Goal: Information Seeking & Learning: Learn about a topic

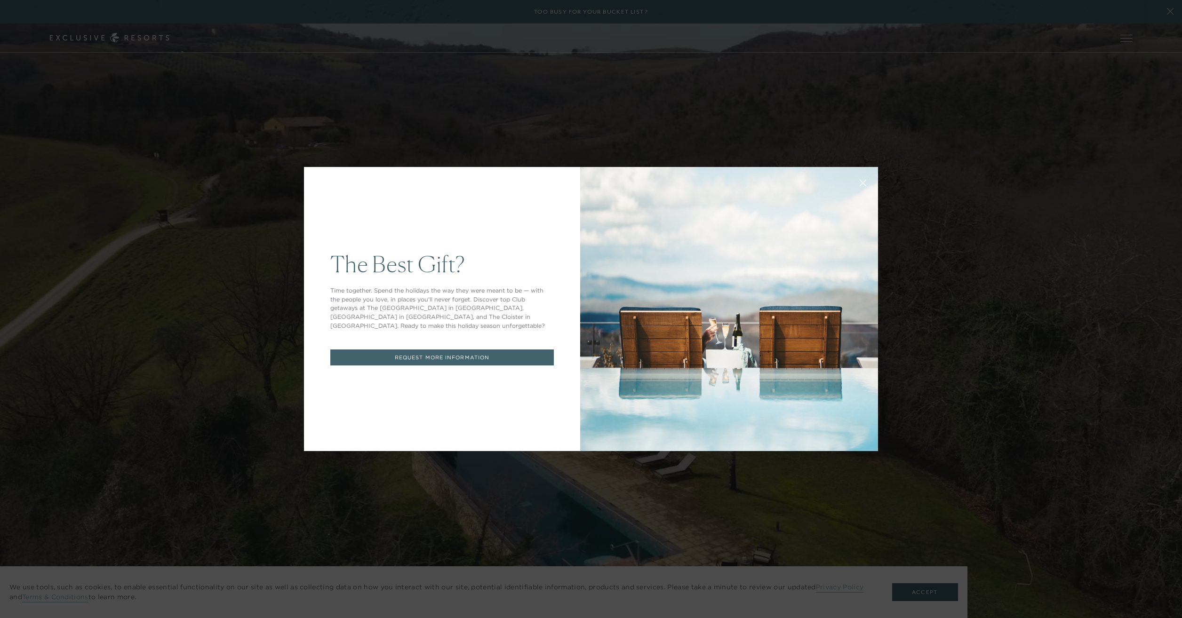
click at [854, 184] on button at bounding box center [862, 182] width 23 height 23
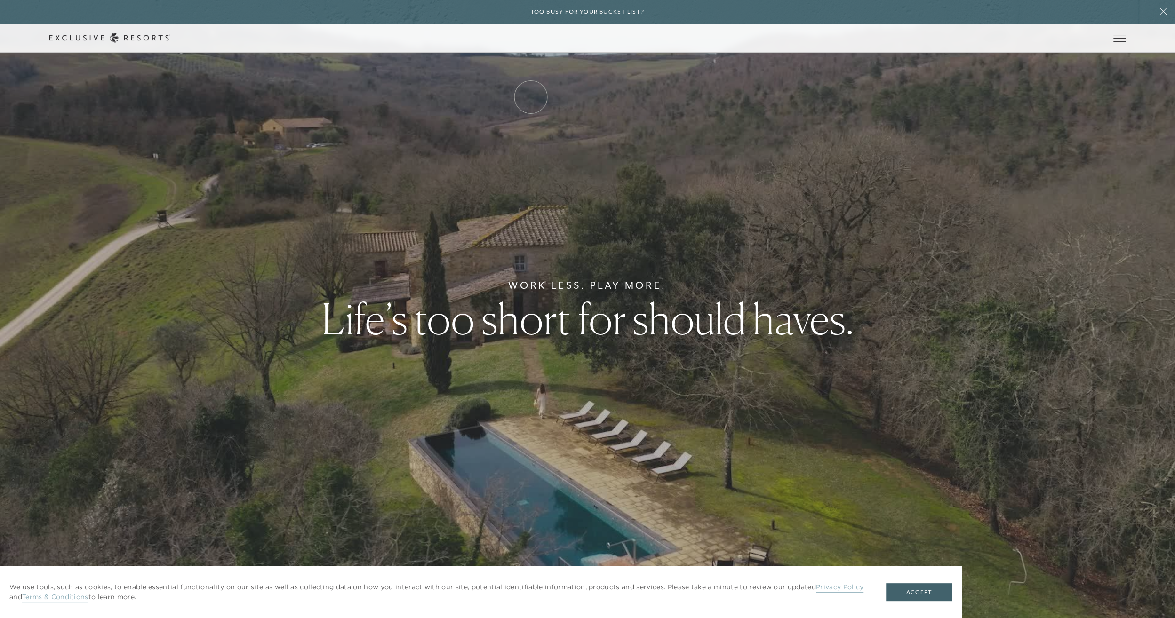
click at [0, 0] on link "Residence Collection" at bounding box center [0, 0] width 0 height 0
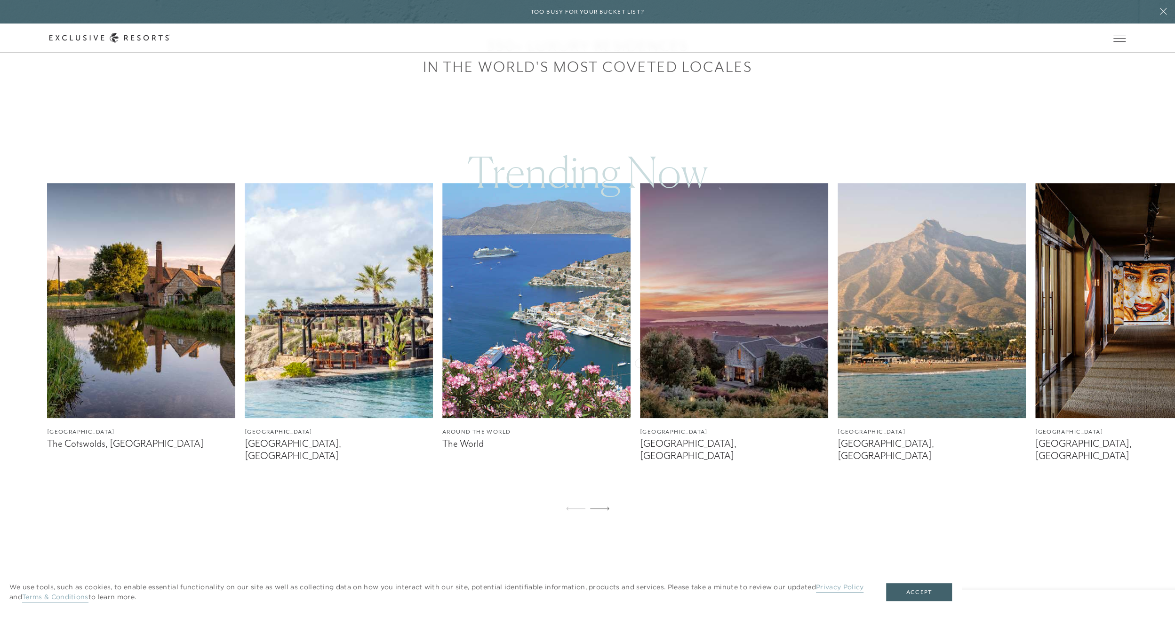
scroll to position [659, 0]
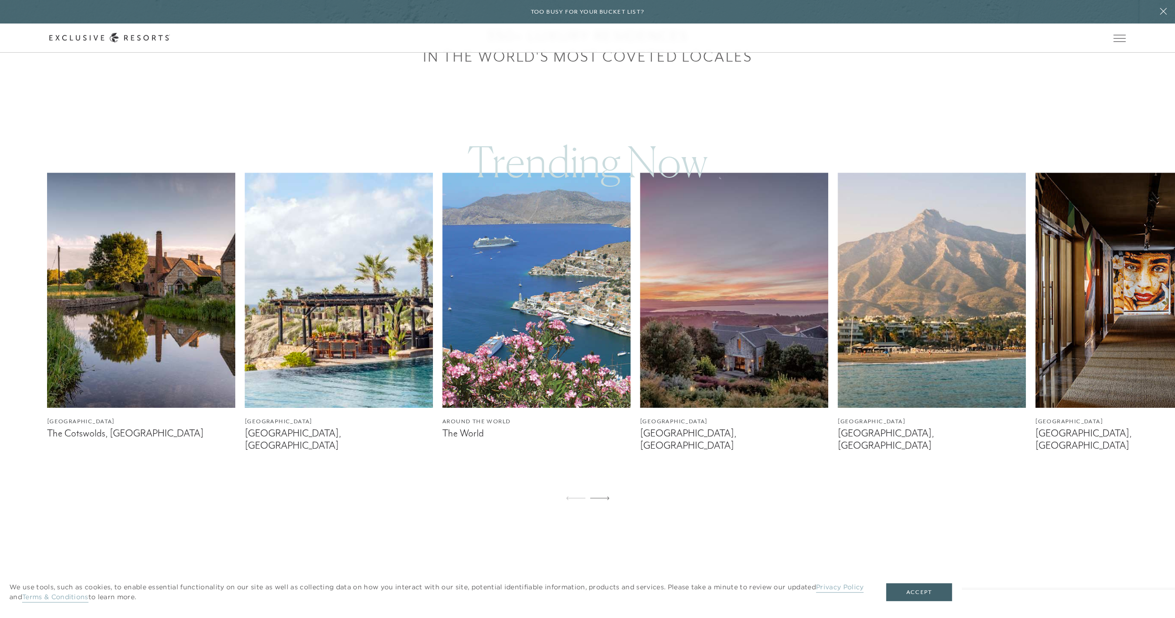
click at [280, 367] on img at bounding box center [339, 290] width 188 height 235
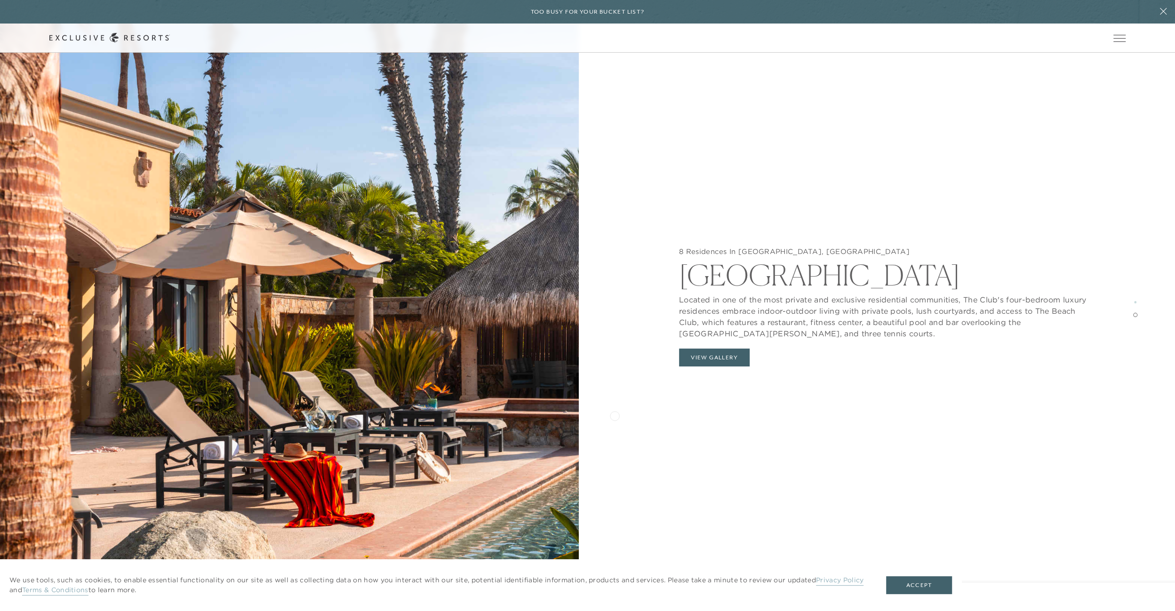
scroll to position [2258, 0]
click at [0, 0] on link "The Collection" at bounding box center [0, 0] width 0 height 0
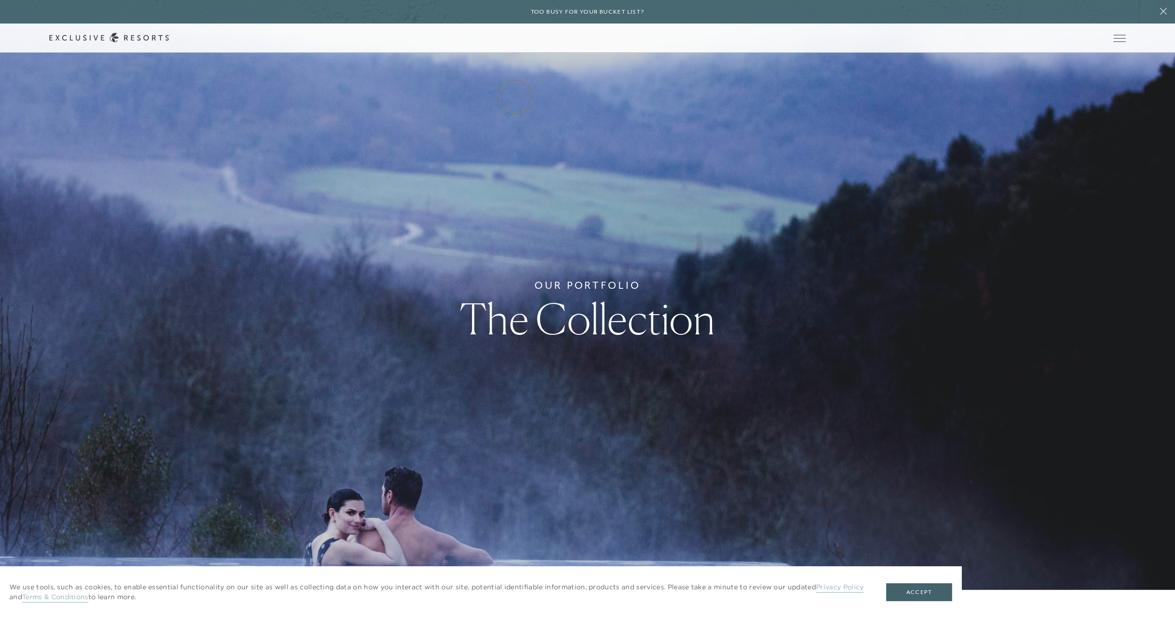
click at [0, 0] on link "Residence Collection" at bounding box center [0, 0] width 0 height 0
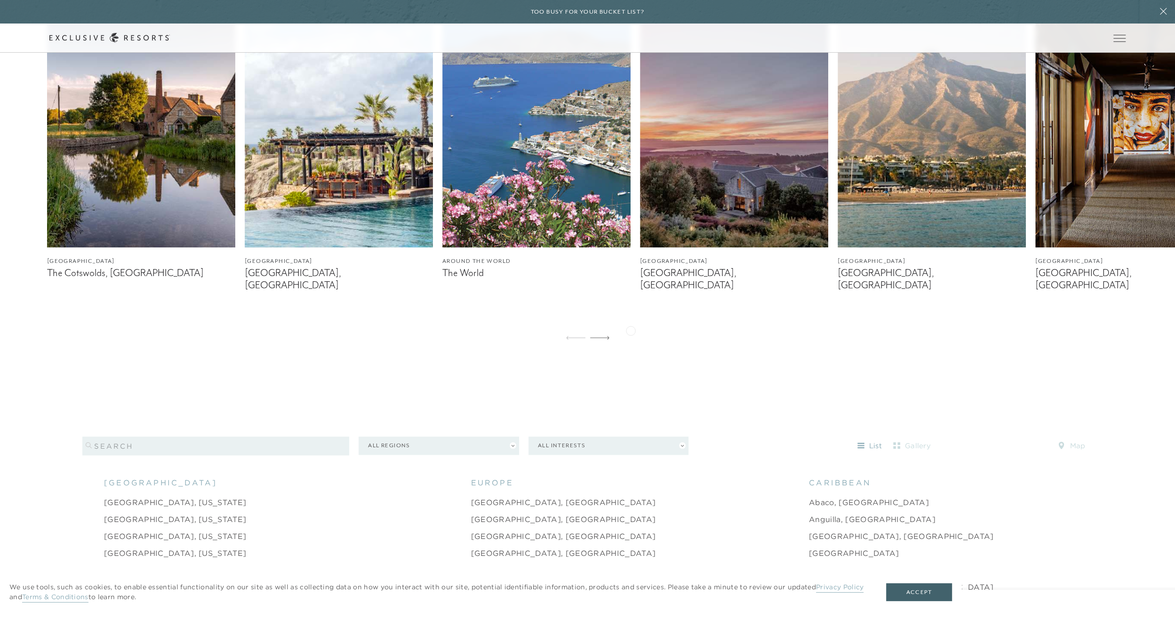
scroll to position [753, 0]
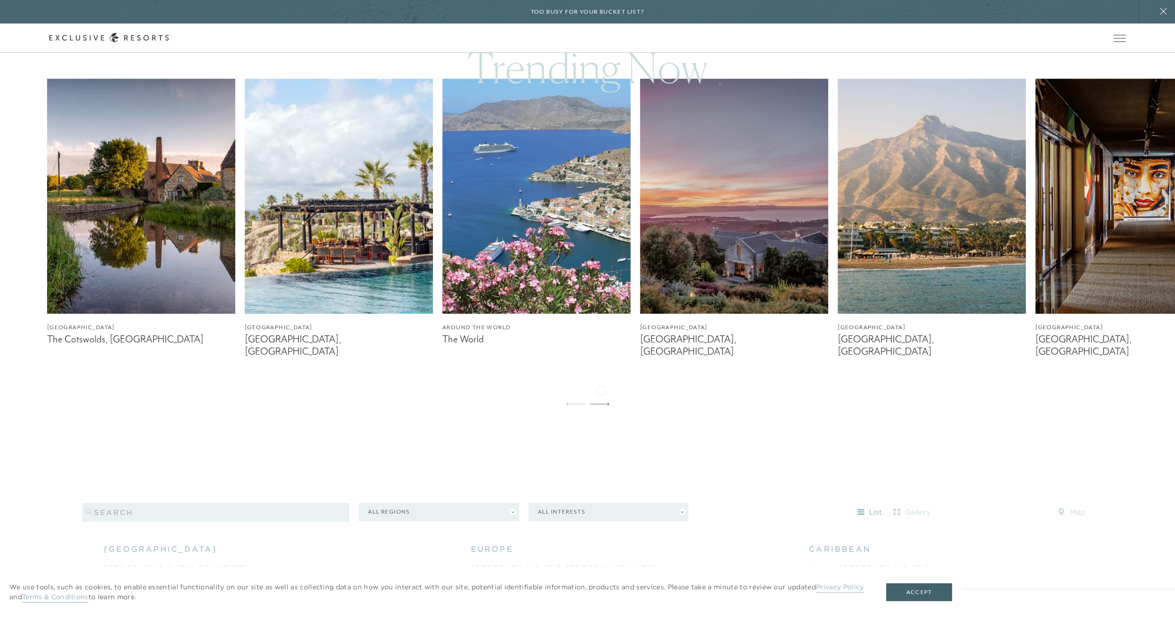
click at [601, 393] on div at bounding box center [599, 404] width 19 height 23
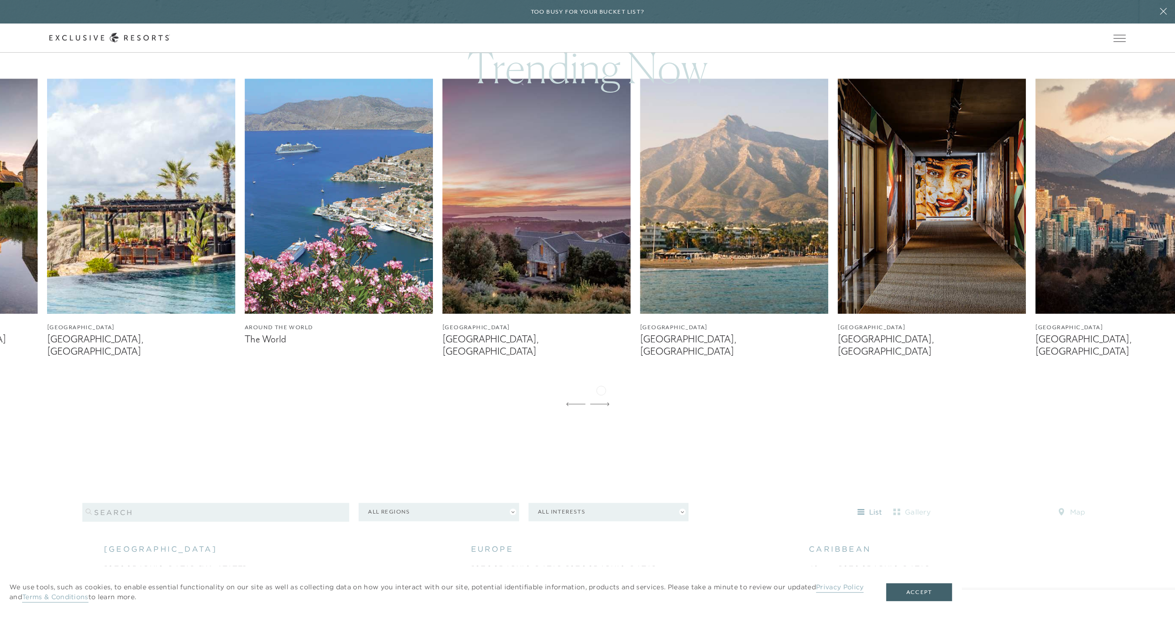
click at [601, 393] on div at bounding box center [599, 404] width 19 height 23
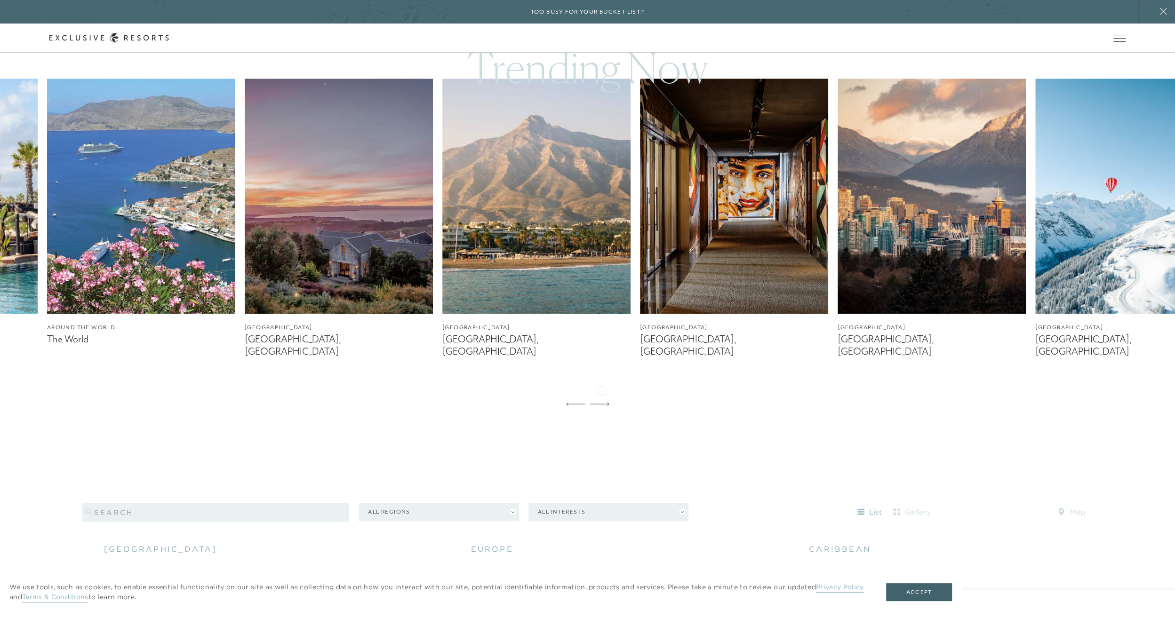
click at [602, 393] on div at bounding box center [599, 404] width 19 height 23
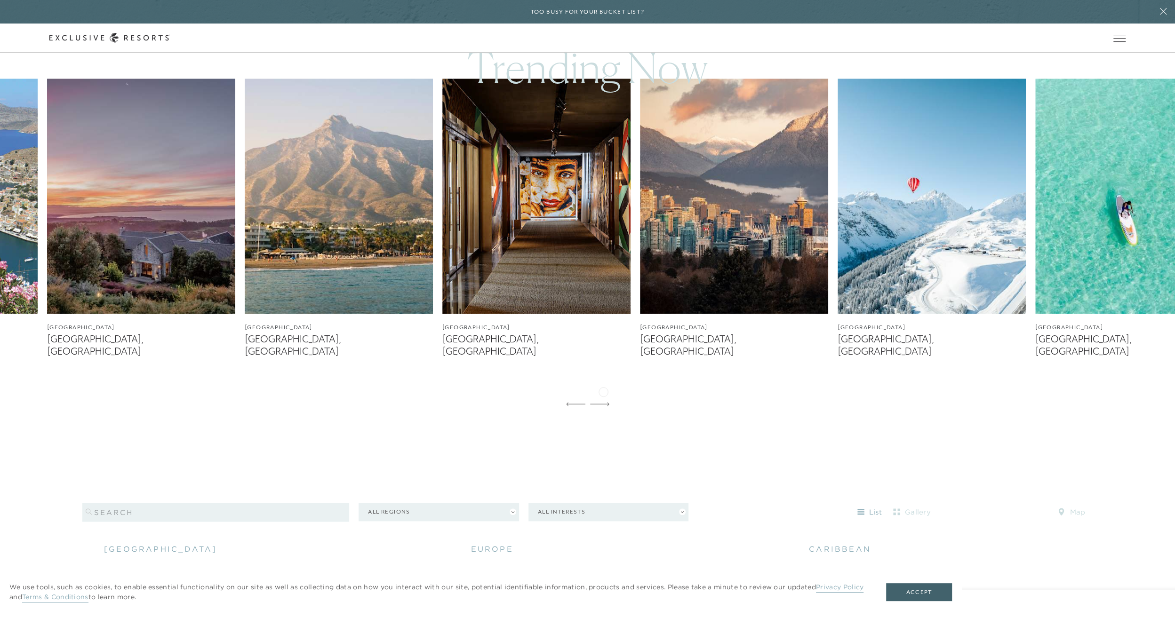
click at [603, 402] on icon at bounding box center [599, 404] width 19 height 4
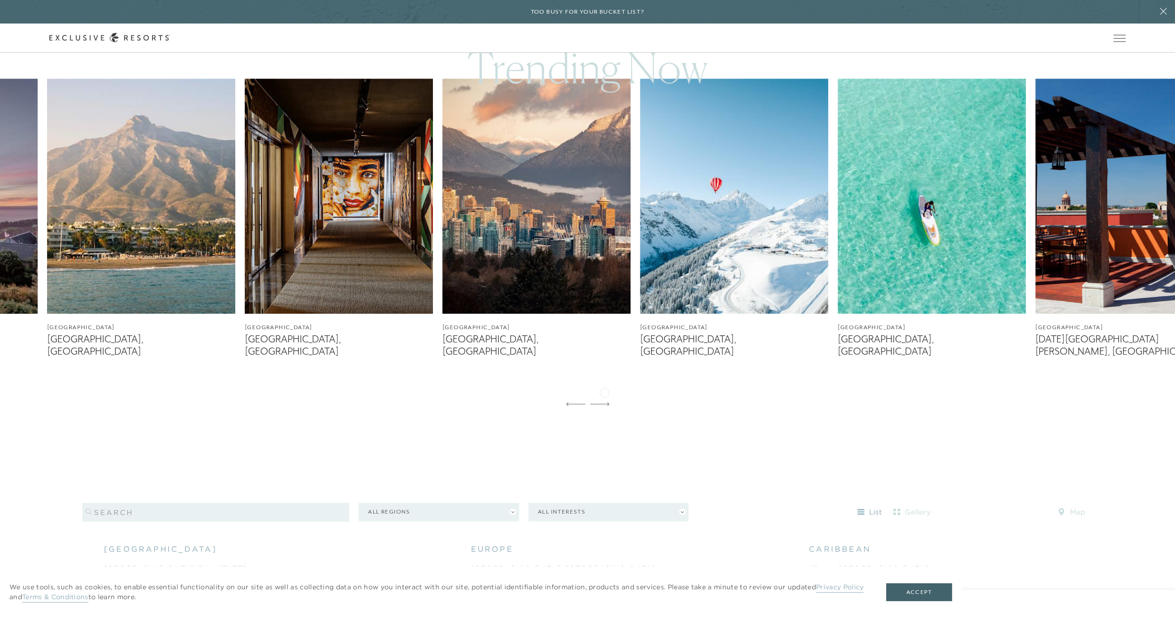
click at [605, 402] on icon at bounding box center [599, 404] width 19 height 4
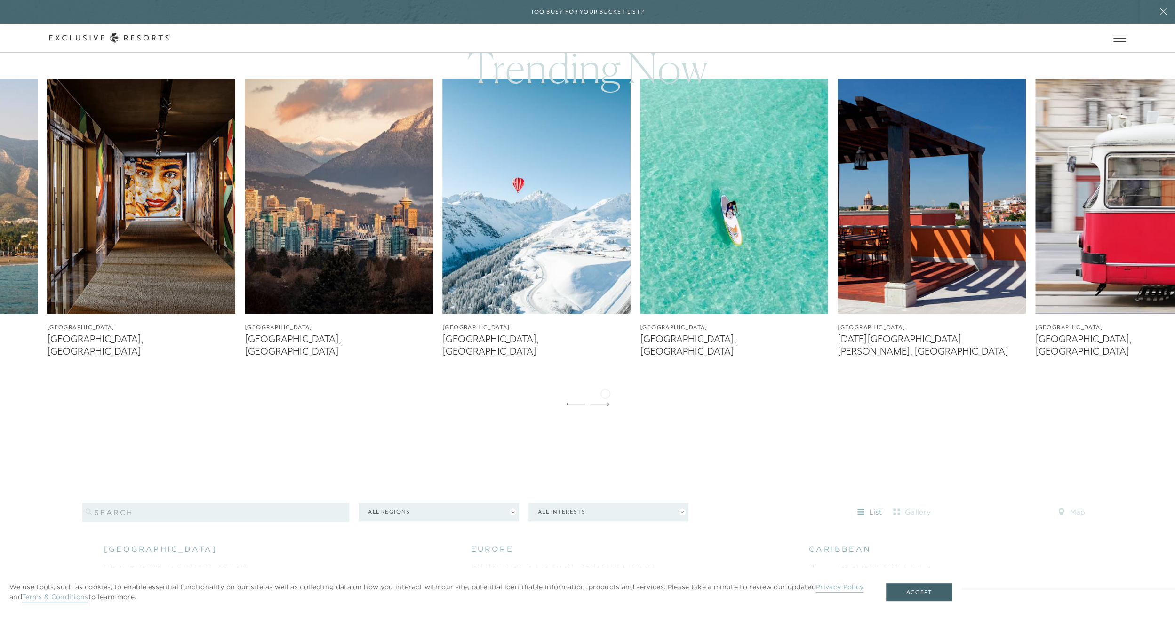
click at [605, 402] on icon at bounding box center [599, 404] width 19 height 4
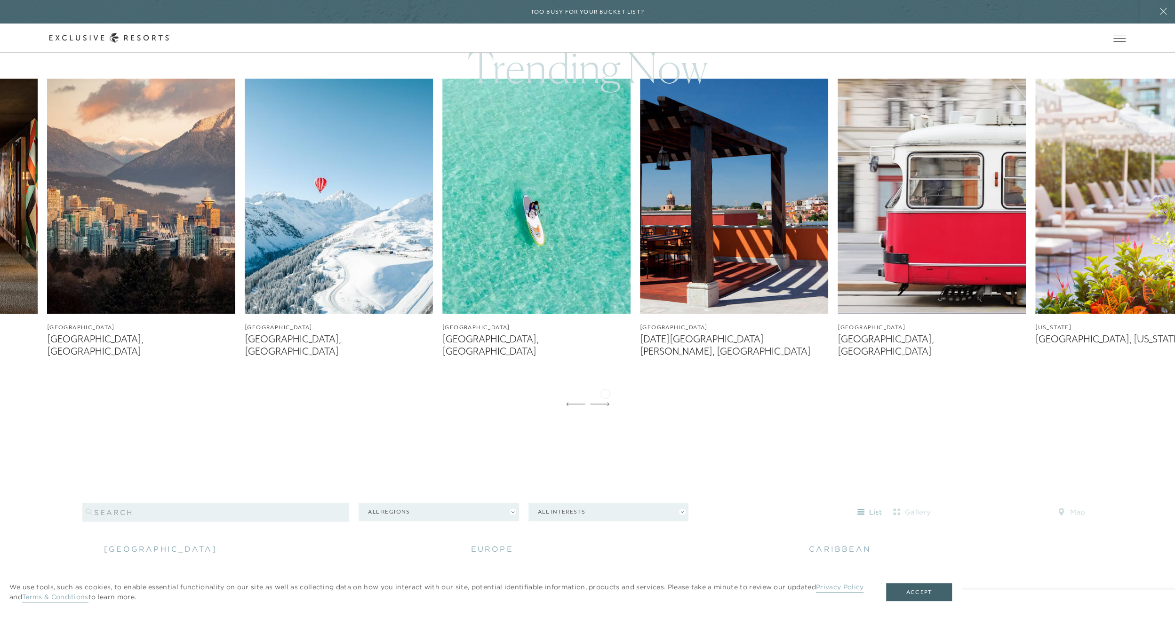
click at [605, 402] on icon at bounding box center [599, 404] width 19 height 4
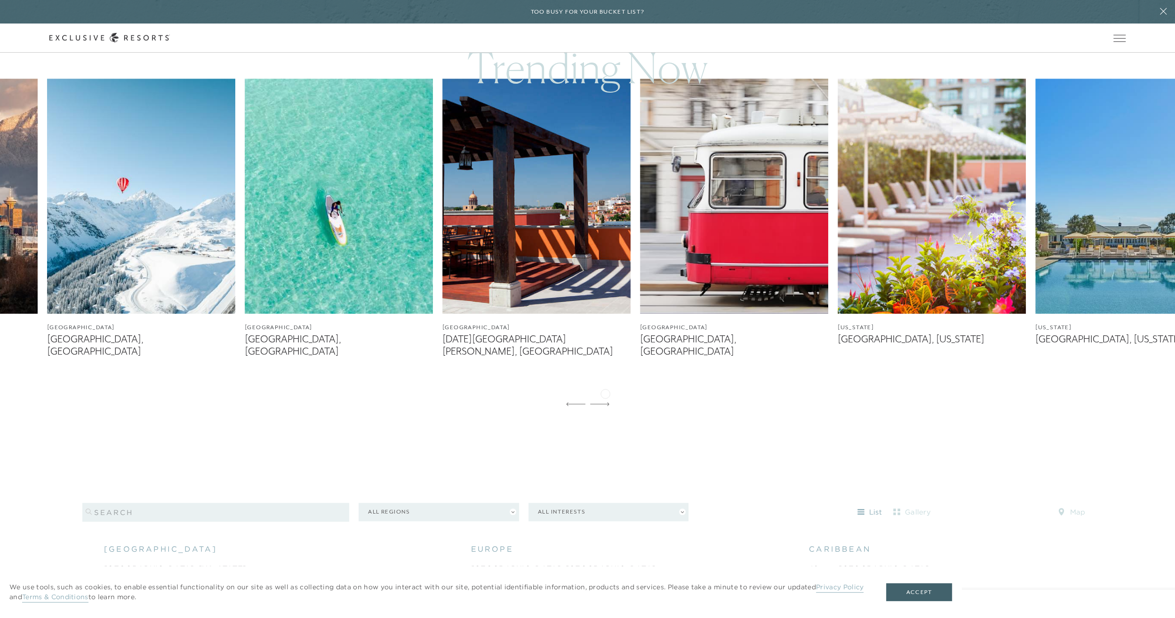
click at [605, 402] on icon at bounding box center [599, 404] width 19 height 4
